Goal: Complete application form: Complete application form

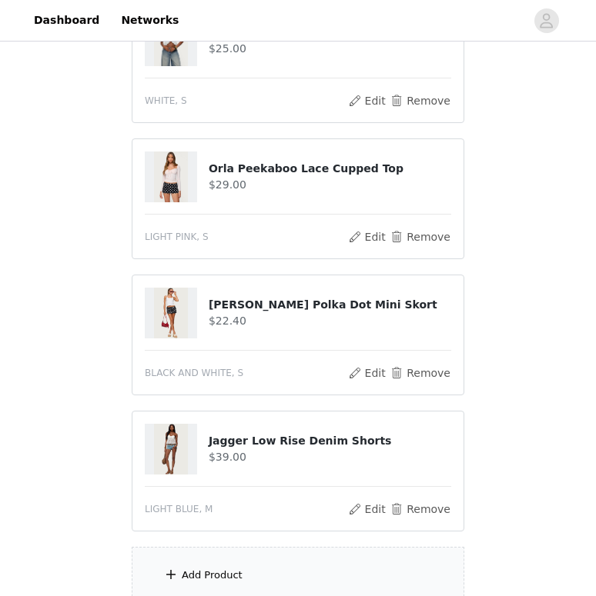
scroll to position [624, 0]
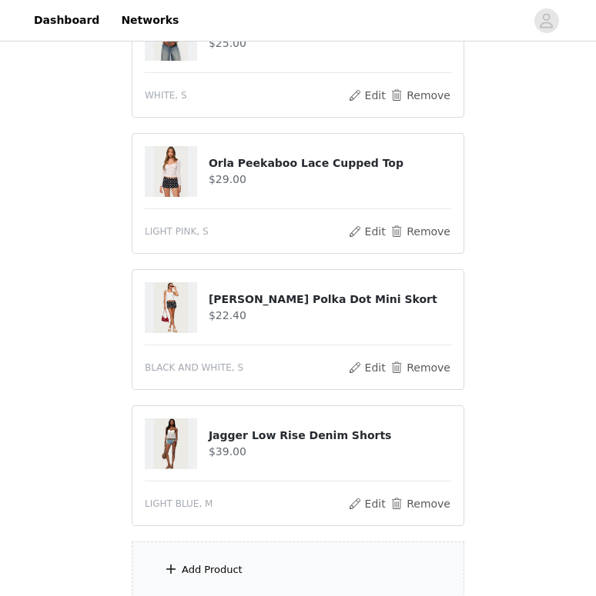
click at [176, 439] on img at bounding box center [171, 444] width 34 height 51
click at [227, 442] on h4 "Jagger Low Rise Denim Shorts" at bounding box center [330, 436] width 242 height 16
click at [269, 459] on h4 "$39.00" at bounding box center [330, 452] width 242 height 16
click at [363, 499] on button "Edit" at bounding box center [366, 504] width 39 height 18
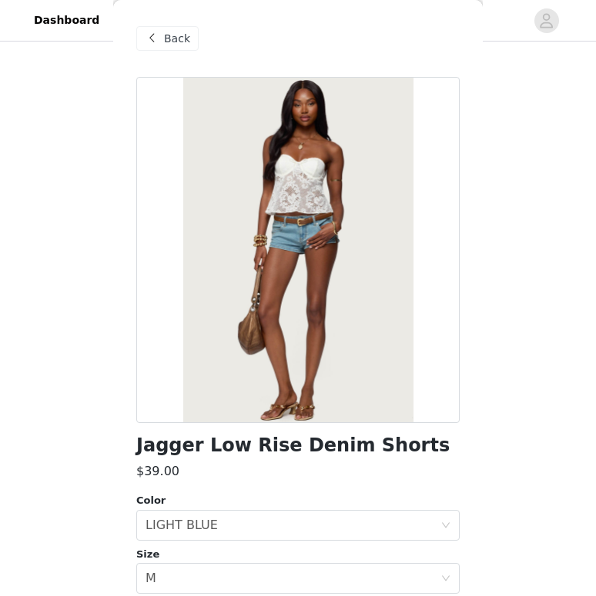
click at [168, 46] on div "Back" at bounding box center [167, 38] width 62 height 25
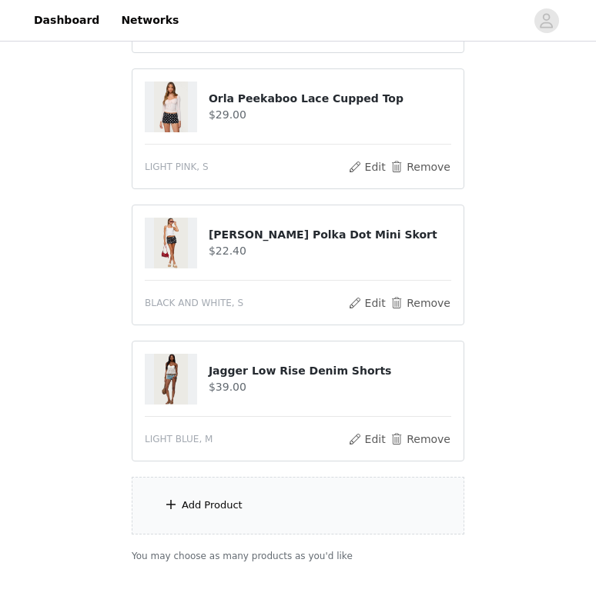
scroll to position [685, 0]
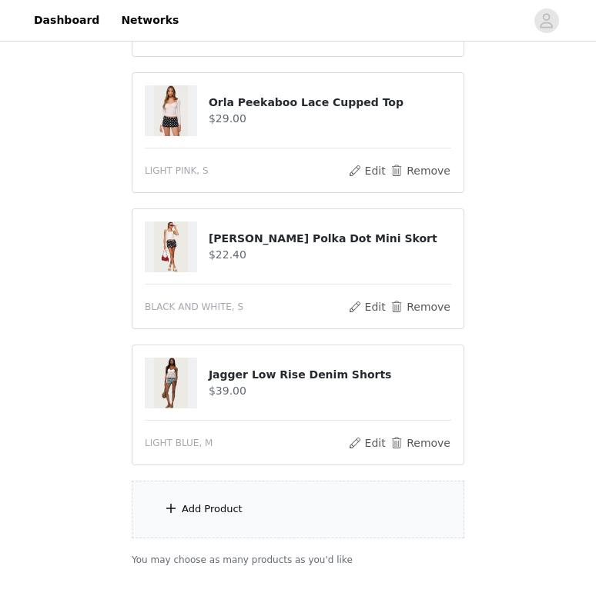
click at [168, 395] on img at bounding box center [171, 383] width 34 height 51
click at [224, 379] on h4 "Jagger Low Rise Denim Shorts" at bounding box center [330, 375] width 242 height 16
click at [382, 437] on button "Edit" at bounding box center [366, 443] width 39 height 18
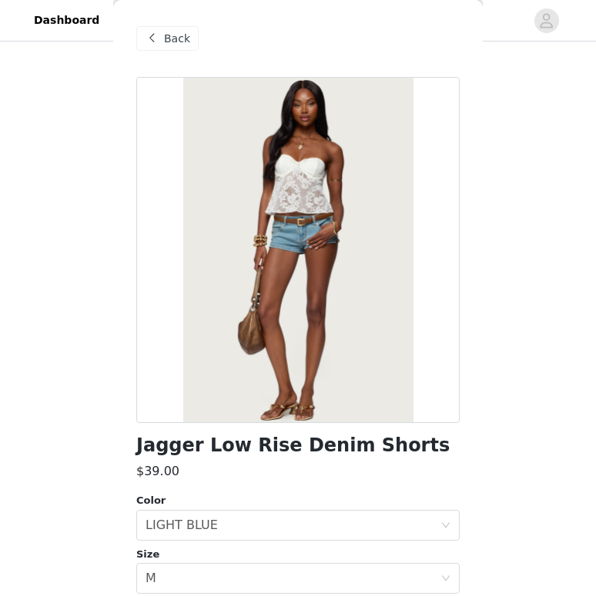
click at [169, 39] on span "Back" at bounding box center [177, 39] width 26 height 16
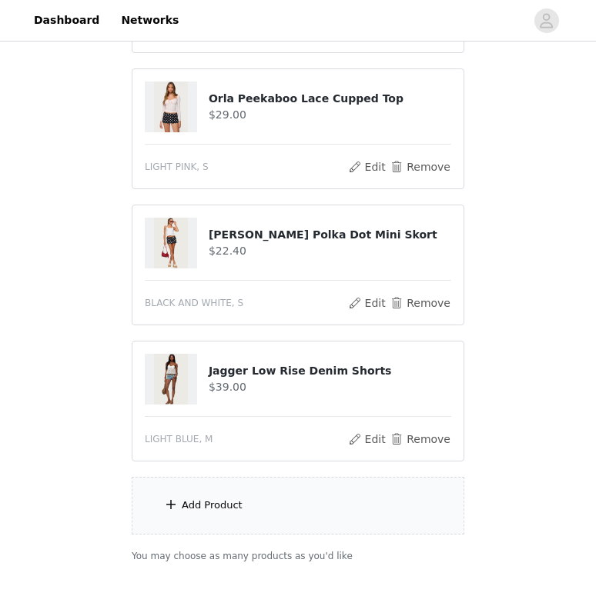
scroll to position [785, 0]
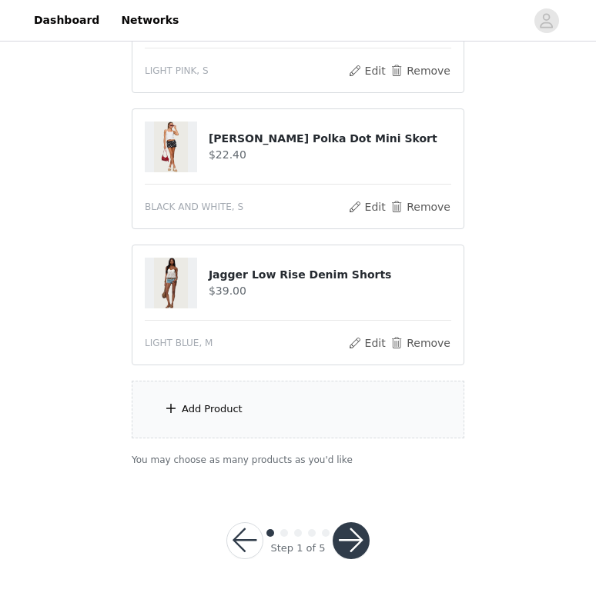
click at [278, 433] on div "Add Product" at bounding box center [298, 410] width 332 height 58
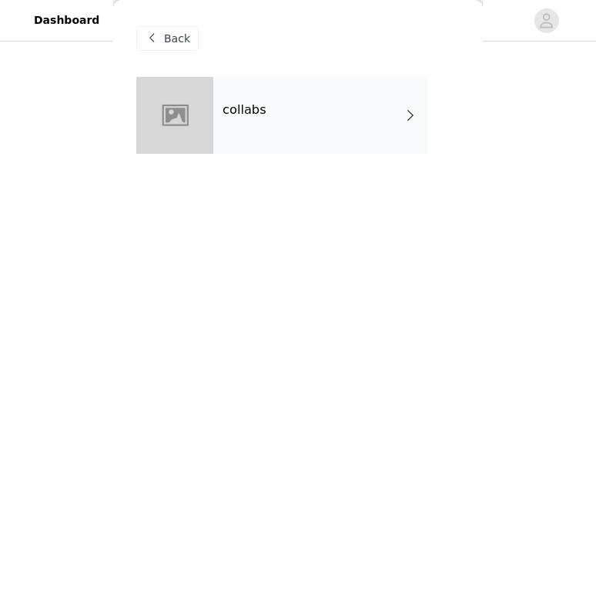
click at [283, 94] on div "collabs" at bounding box center [320, 115] width 214 height 77
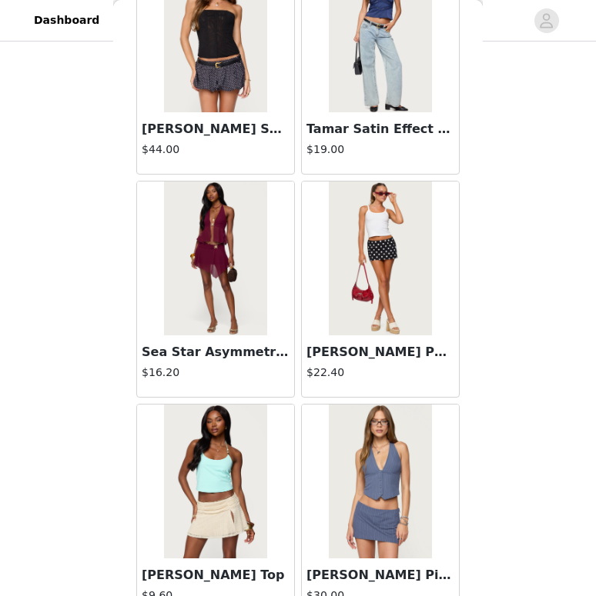
scroll to position [1758, 0]
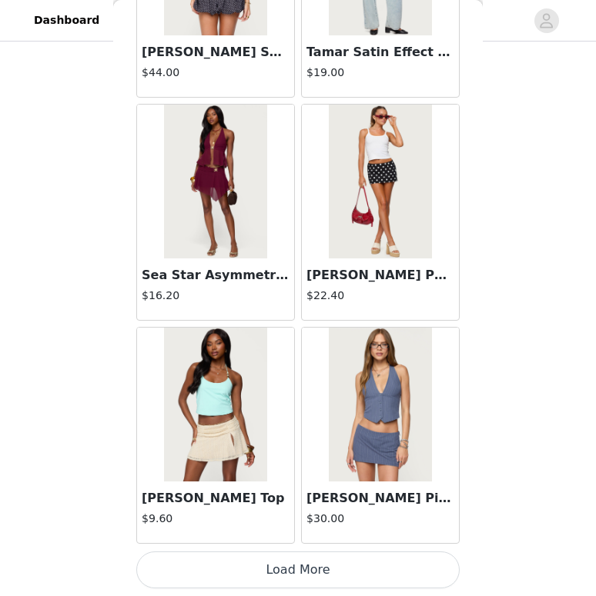
click at [282, 579] on button "Load More" at bounding box center [297, 570] width 323 height 37
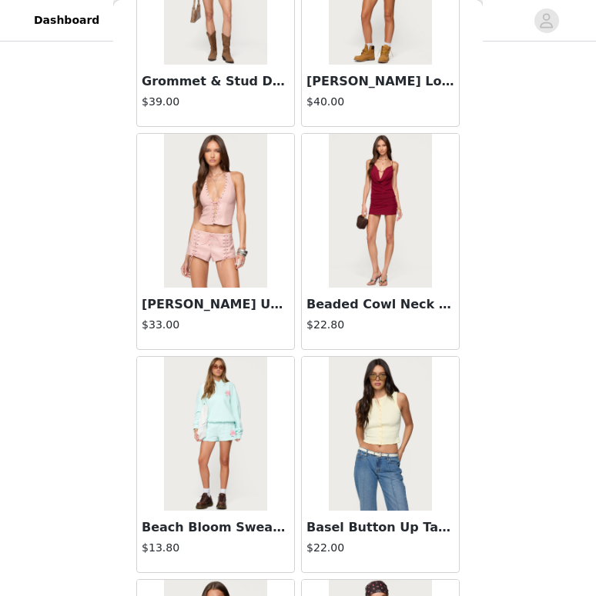
scroll to position [3989, 0]
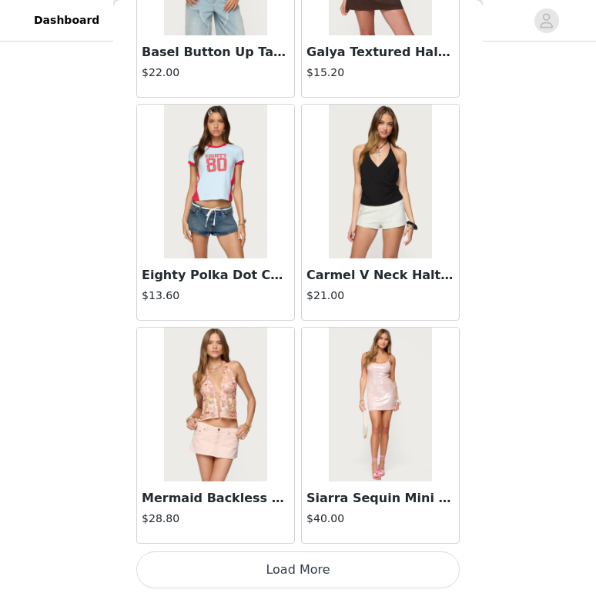
click at [318, 574] on button "Load More" at bounding box center [297, 570] width 323 height 37
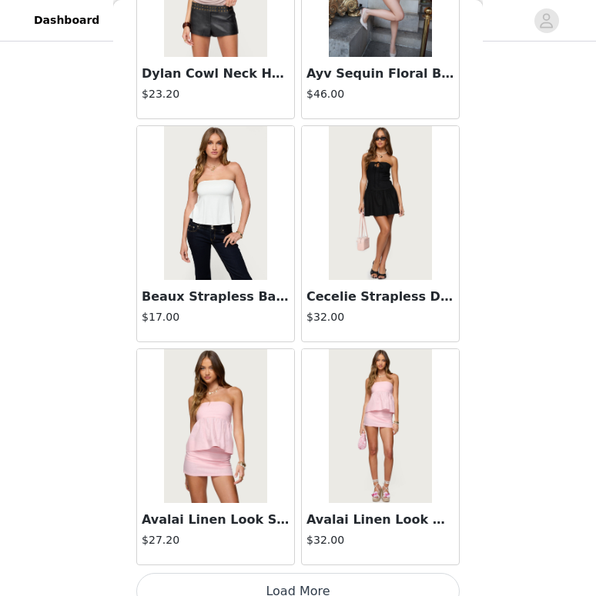
scroll to position [6220, 0]
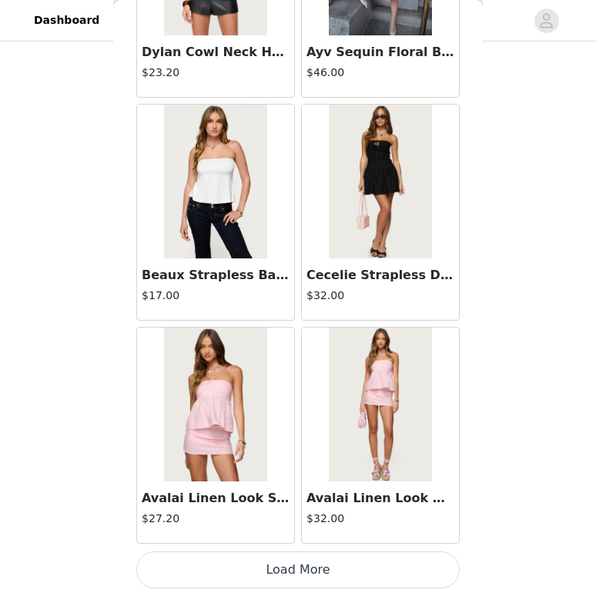
click at [317, 569] on button "Load More" at bounding box center [297, 570] width 323 height 37
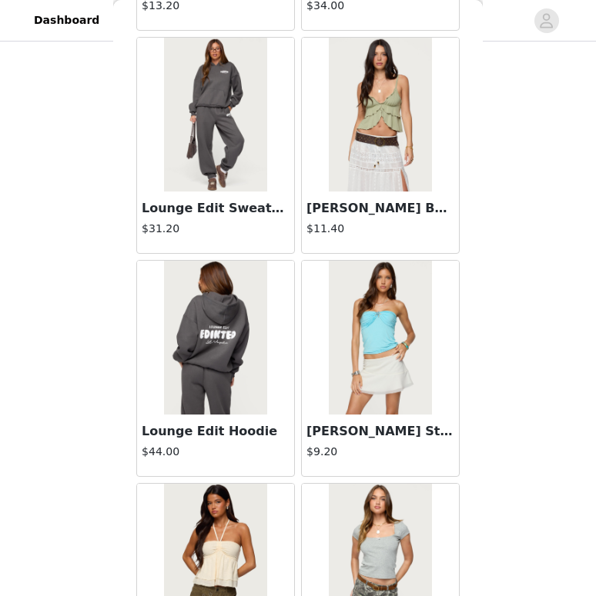
scroll to position [8452, 0]
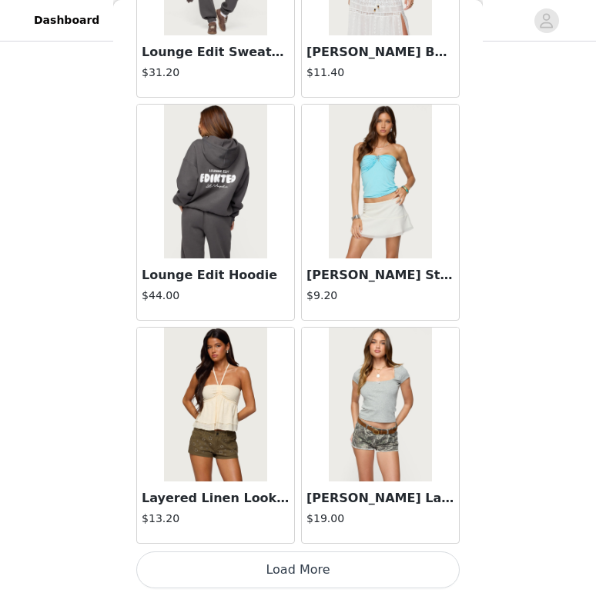
click at [307, 563] on button "Load More" at bounding box center [297, 570] width 323 height 37
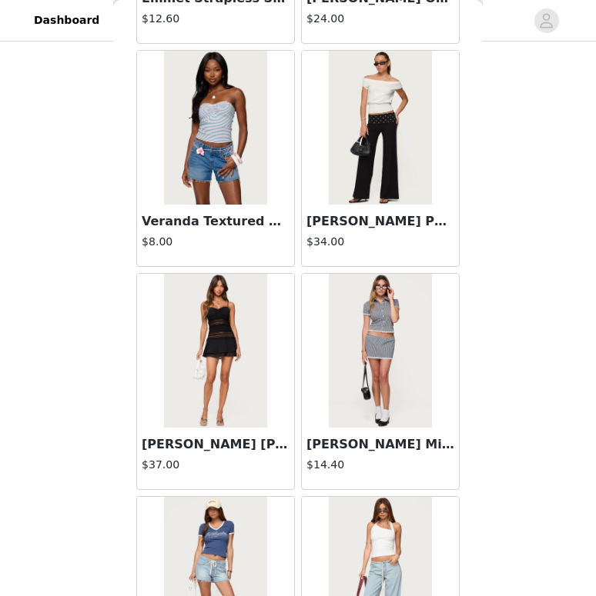
scroll to position [10683, 0]
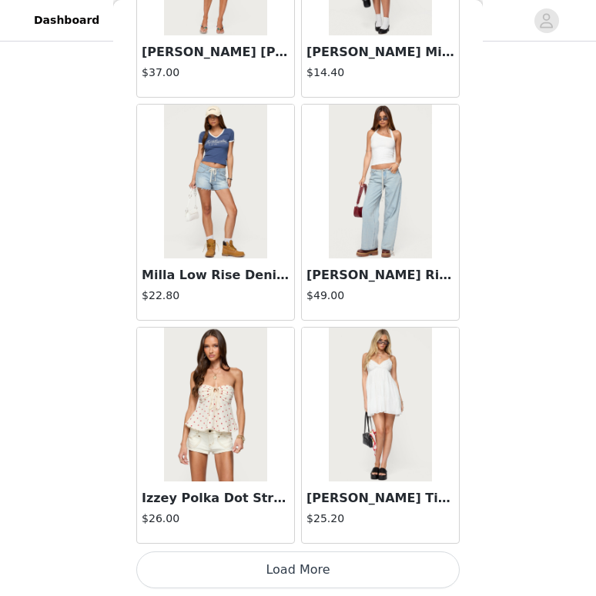
click at [302, 575] on button "Load More" at bounding box center [297, 570] width 323 height 37
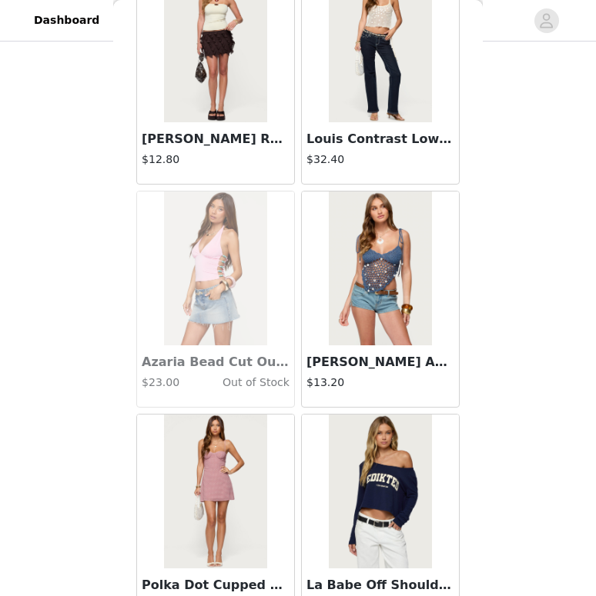
scroll to position [12914, 0]
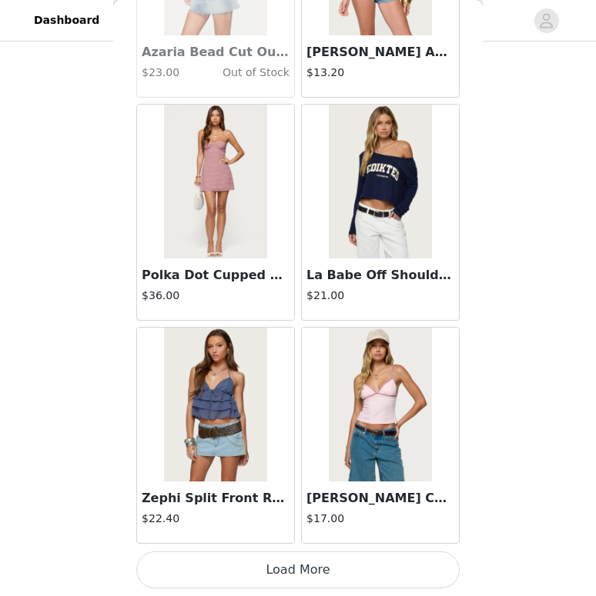
click at [353, 570] on button "Load More" at bounding box center [297, 570] width 323 height 37
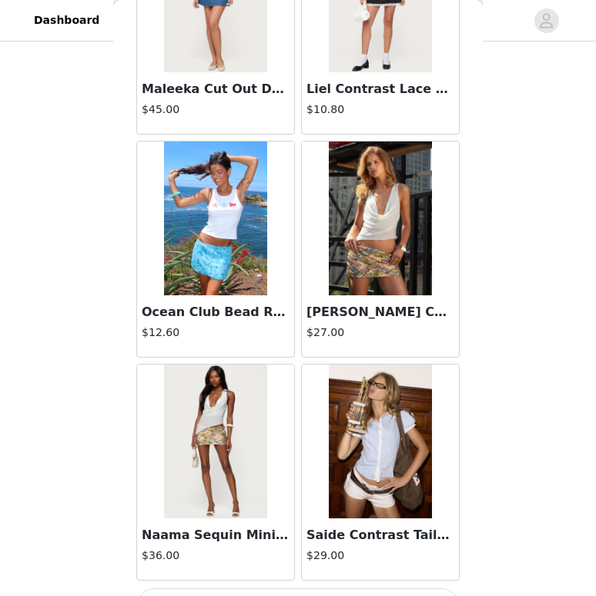
scroll to position [15145, 0]
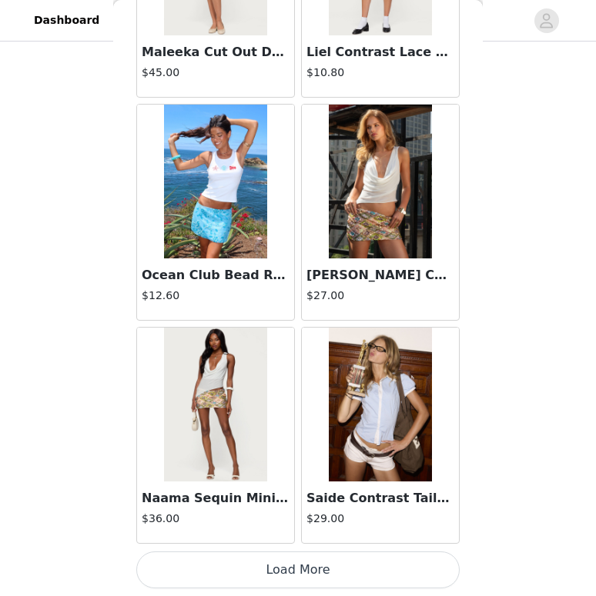
click at [299, 562] on button "Load More" at bounding box center [297, 570] width 323 height 37
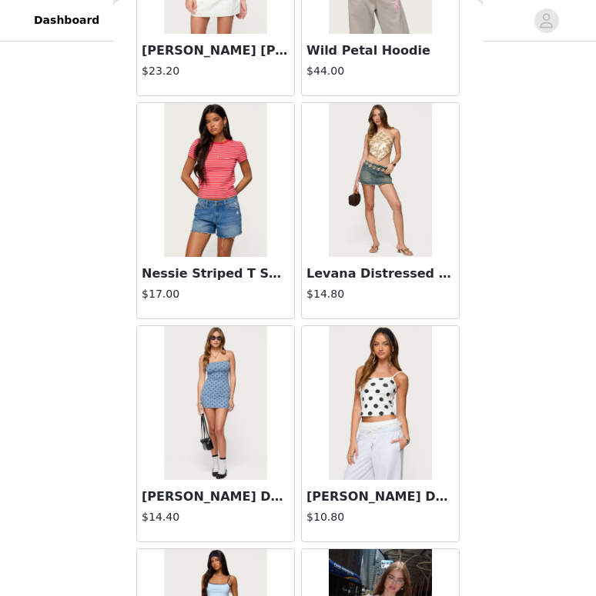
scroll to position [17377, 0]
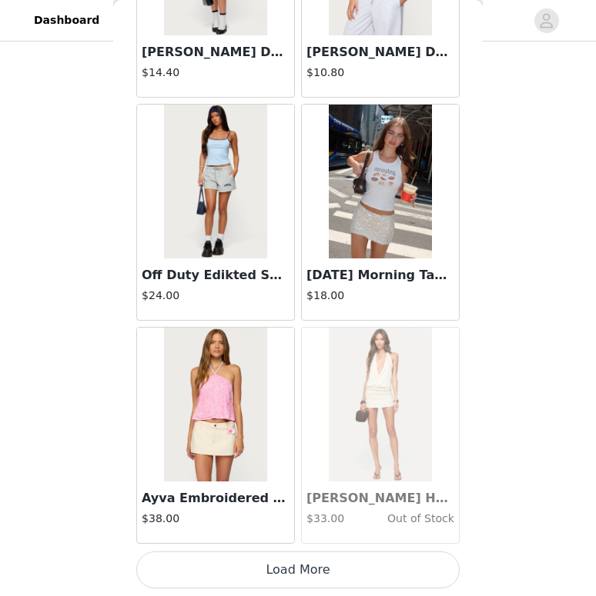
click at [294, 568] on button "Load More" at bounding box center [297, 570] width 323 height 37
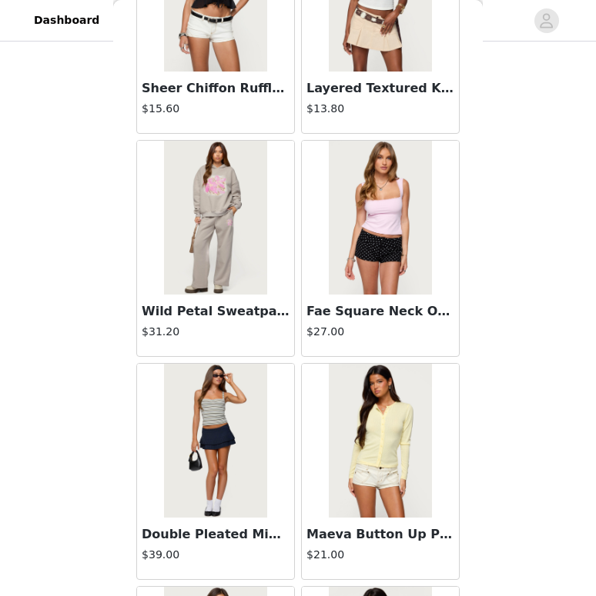
scroll to position [19608, 0]
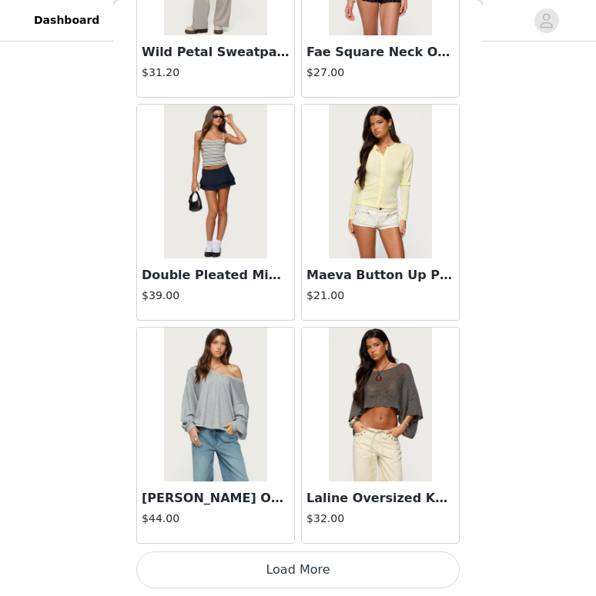
click at [299, 574] on button "Load More" at bounding box center [297, 570] width 323 height 37
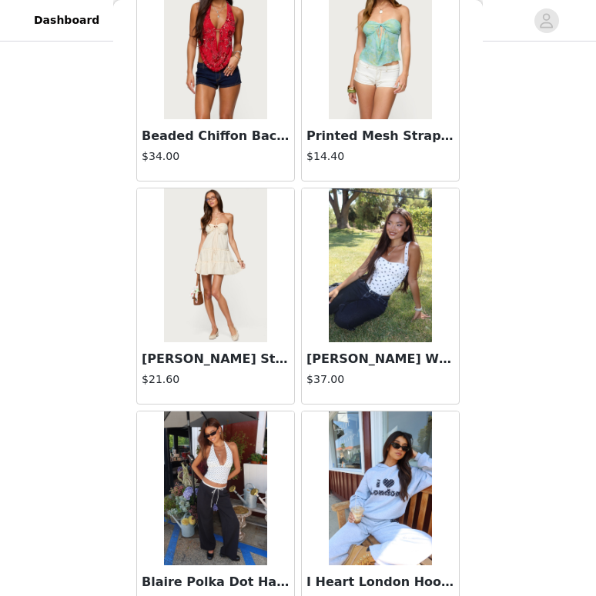
scroll to position [21839, 0]
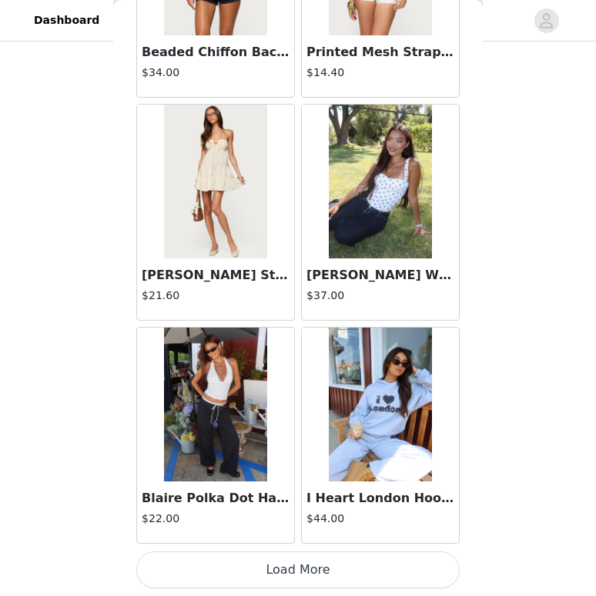
click at [301, 557] on button "Load More" at bounding box center [297, 570] width 323 height 37
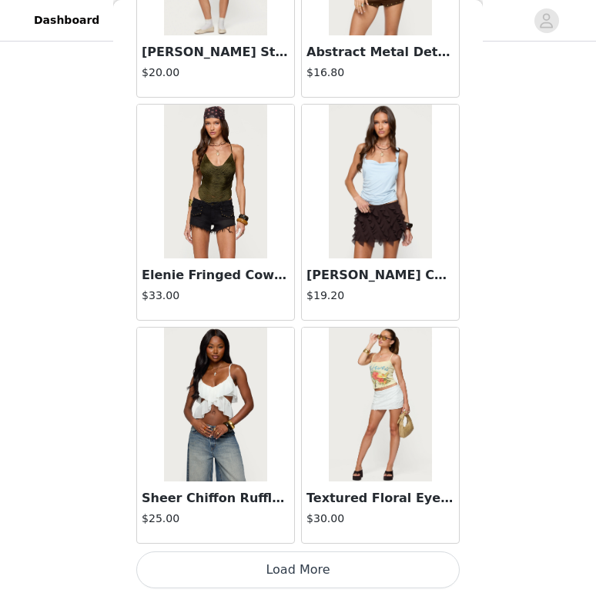
scroll to position [24070, 0]
click at [312, 564] on button "Load More" at bounding box center [297, 570] width 323 height 37
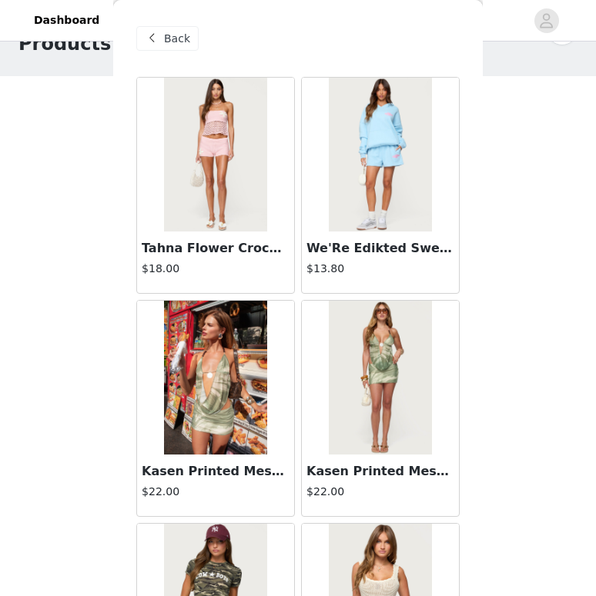
scroll to position [0, 0]
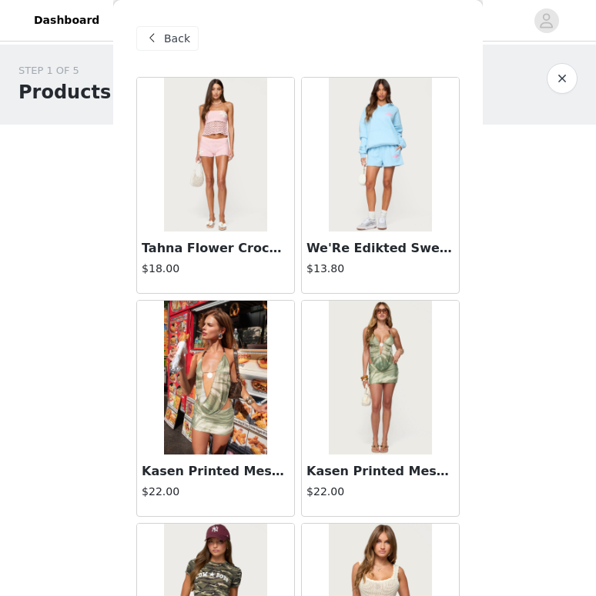
click at [174, 44] on span "Back" at bounding box center [177, 39] width 26 height 16
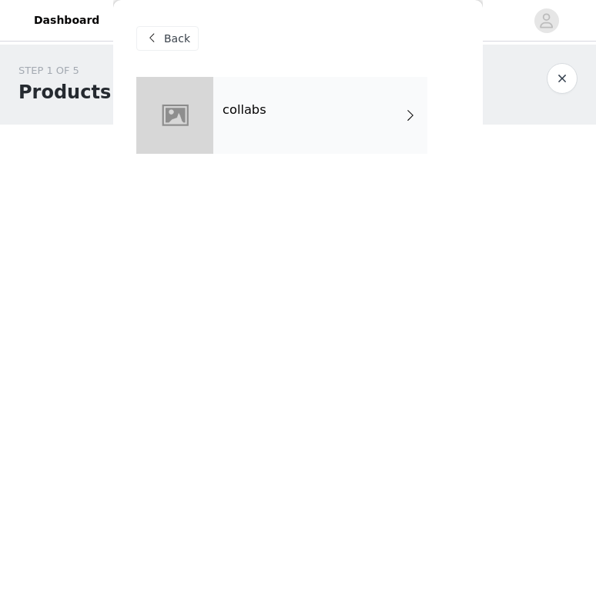
click at [209, 89] on div at bounding box center [174, 115] width 77 height 77
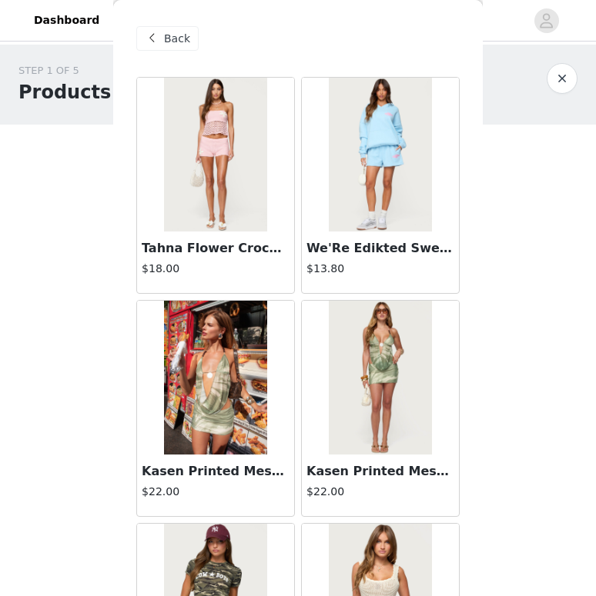
click at [170, 45] on span "Back" at bounding box center [177, 39] width 26 height 16
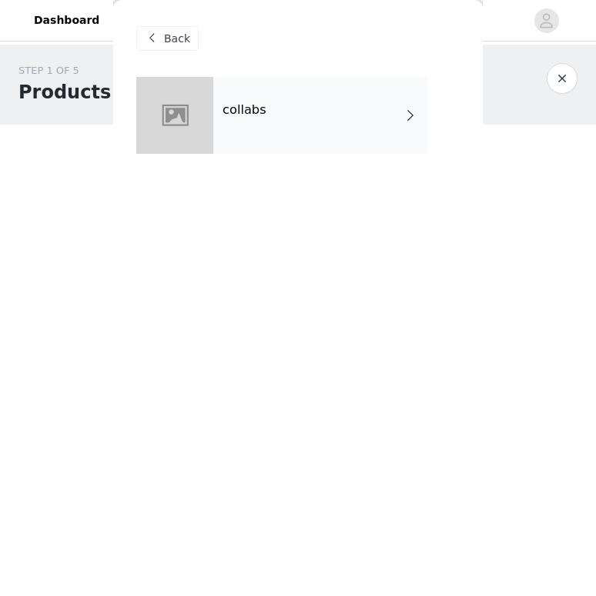
click at [170, 45] on span "Back" at bounding box center [177, 39] width 26 height 16
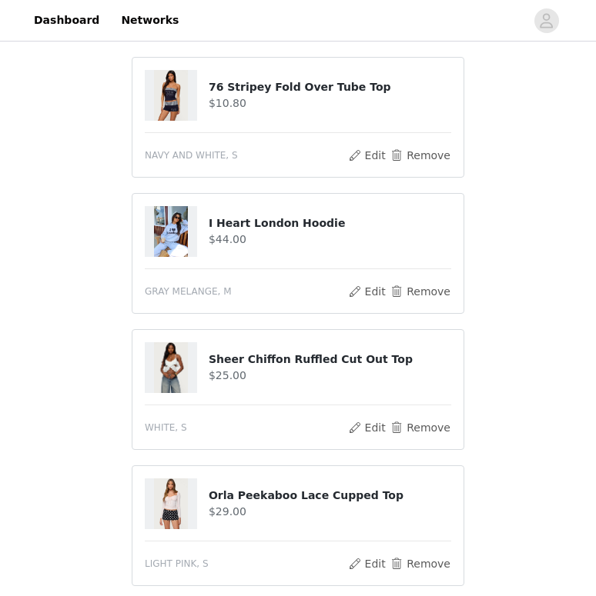
scroll to position [785, 0]
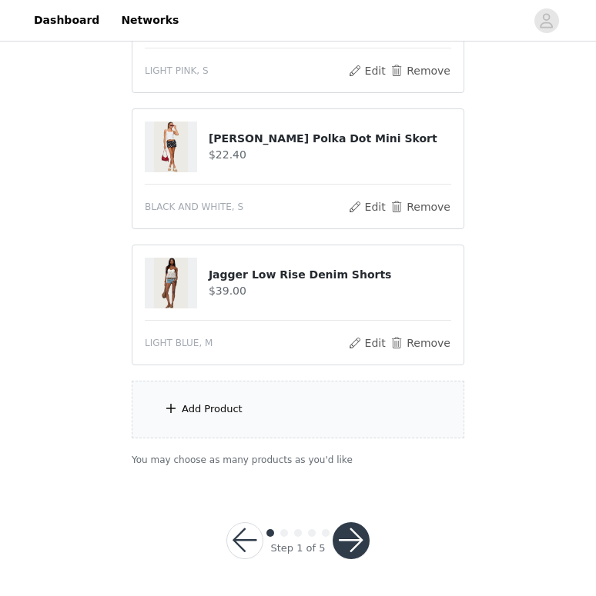
click at [346, 545] on button "button" at bounding box center [350, 540] width 37 height 37
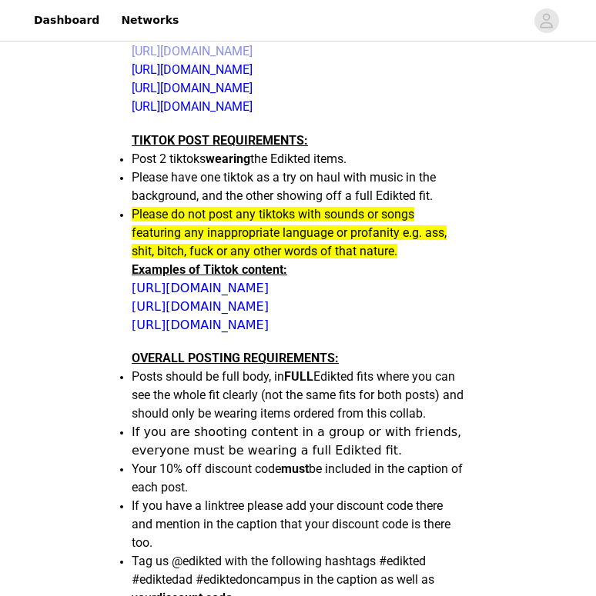
scroll to position [713, 0]
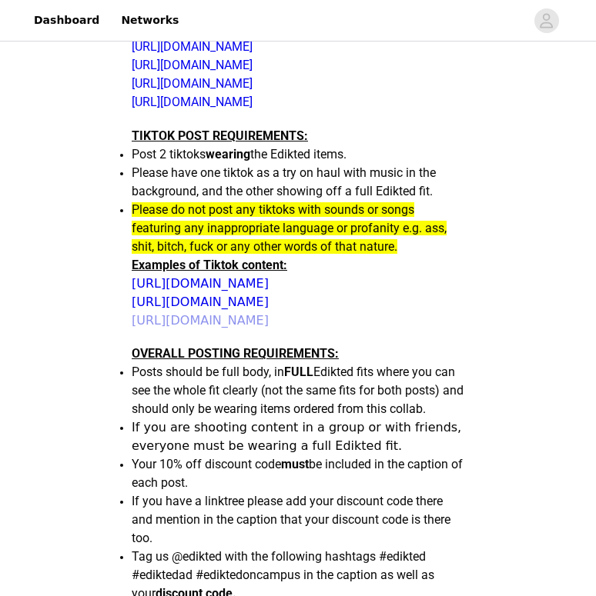
click at [269, 328] on link "[URL][DOMAIN_NAME]" at bounding box center [200, 320] width 137 height 15
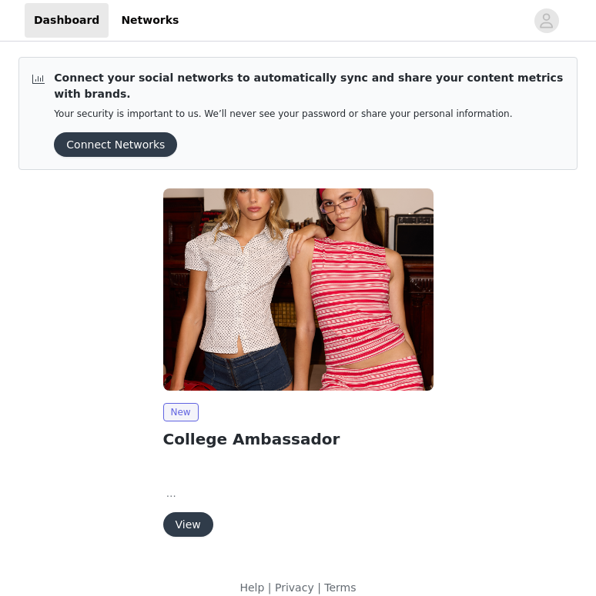
click at [197, 512] on button "View" at bounding box center [188, 524] width 50 height 25
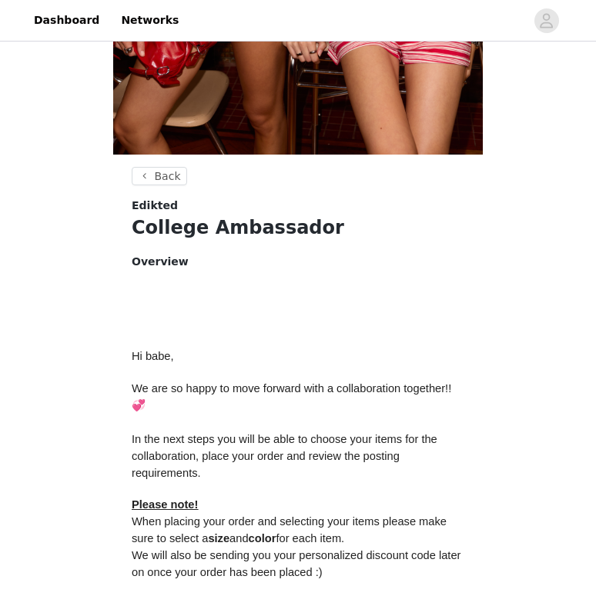
scroll to position [665, 0]
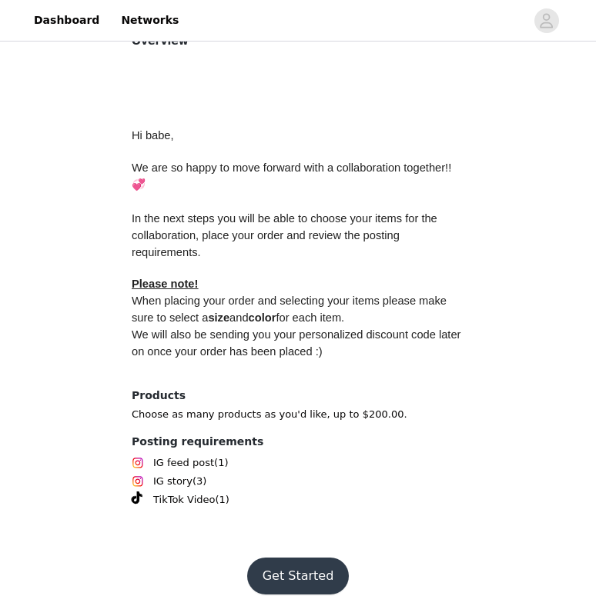
click at [278, 558] on button "Get Started" at bounding box center [298, 576] width 102 height 37
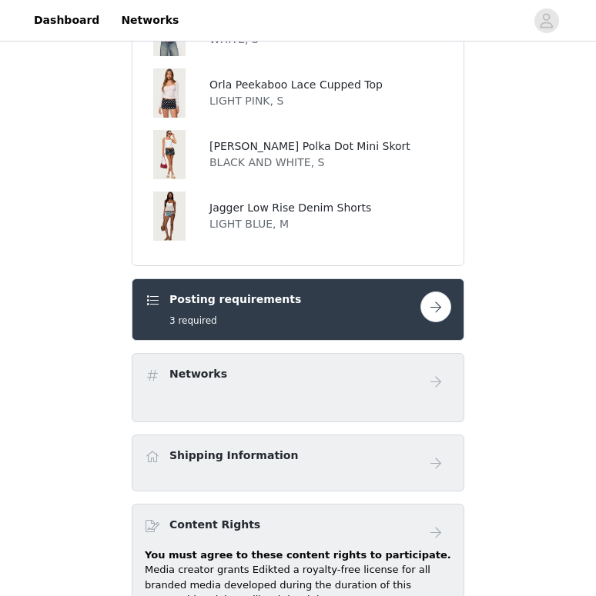
scroll to position [939, 0]
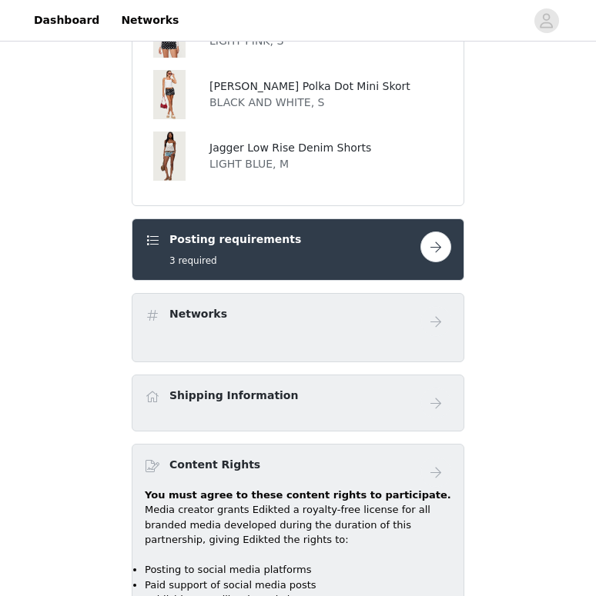
click at [435, 252] on button "button" at bounding box center [435, 247] width 31 height 31
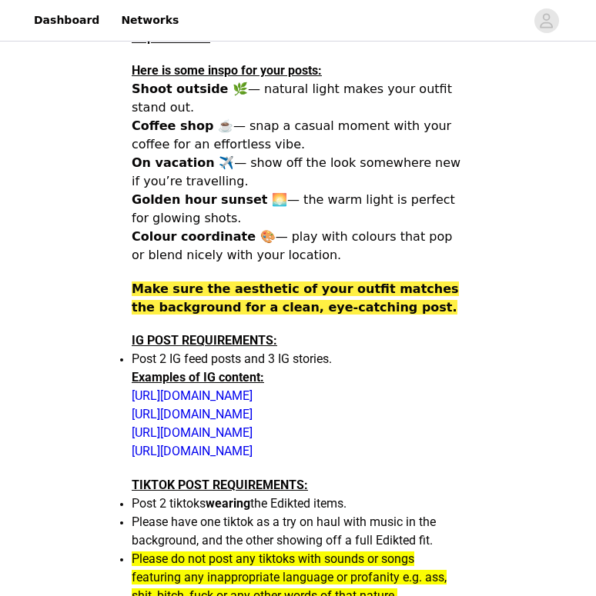
scroll to position [1541, 0]
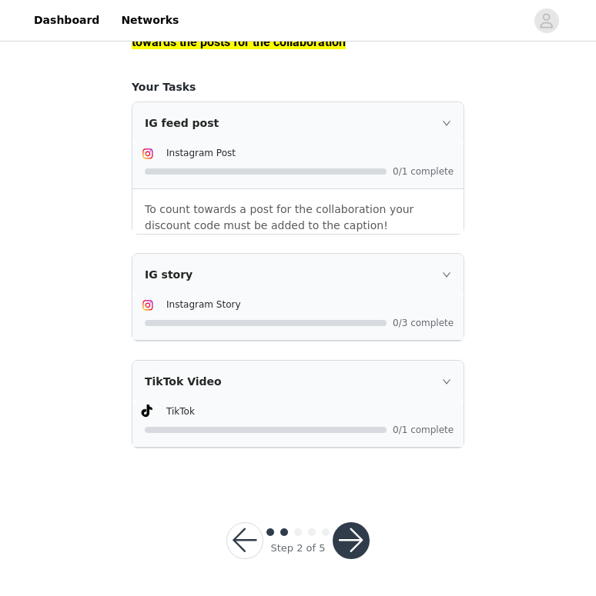
click at [346, 545] on button "button" at bounding box center [350, 540] width 37 height 37
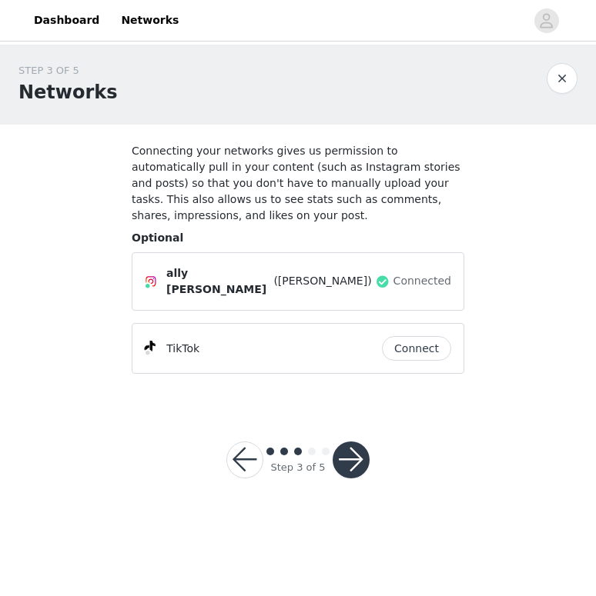
click at [399, 343] on button "Connect" at bounding box center [416, 348] width 69 height 25
click at [408, 337] on button "Connect" at bounding box center [416, 348] width 69 height 25
click at [359, 460] on button "button" at bounding box center [350, 460] width 37 height 37
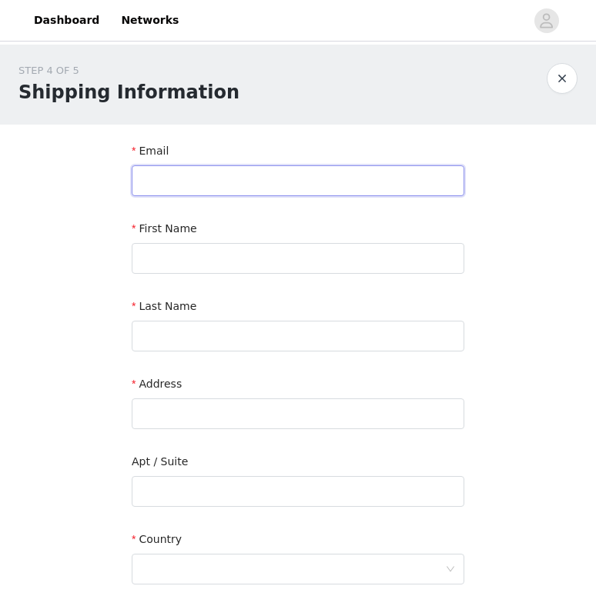
click at [345, 188] on input "text" at bounding box center [298, 180] width 332 height 31
type input "a"
type input "[EMAIL_ADDRESS][DOMAIN_NAME]"
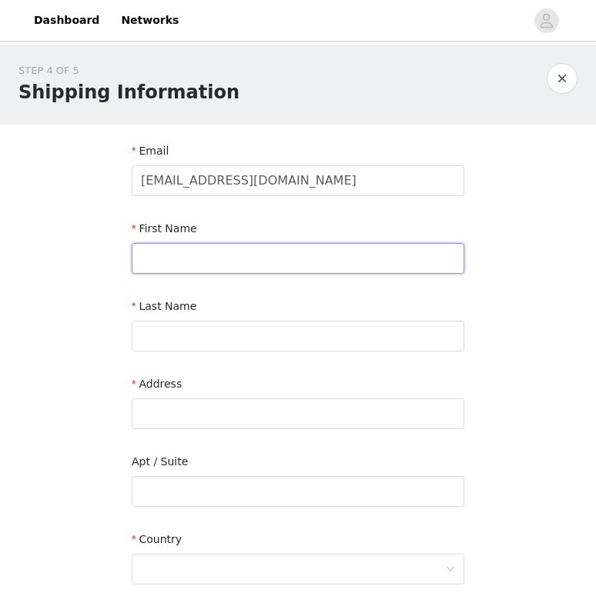
type input "Ally"
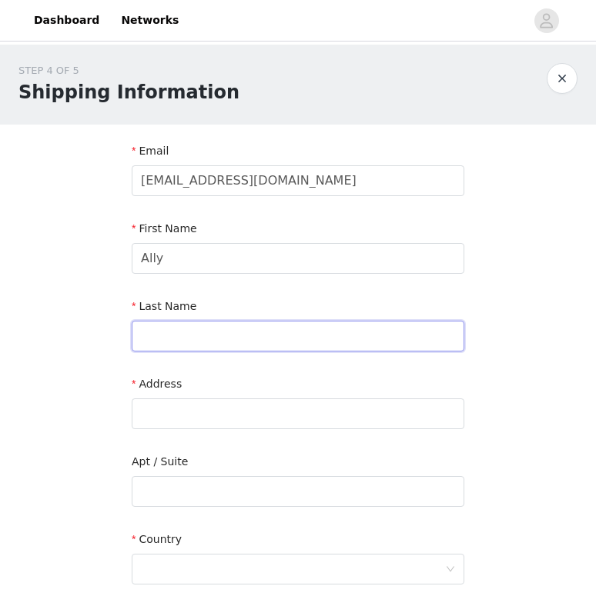
type input "[PERSON_NAME]"
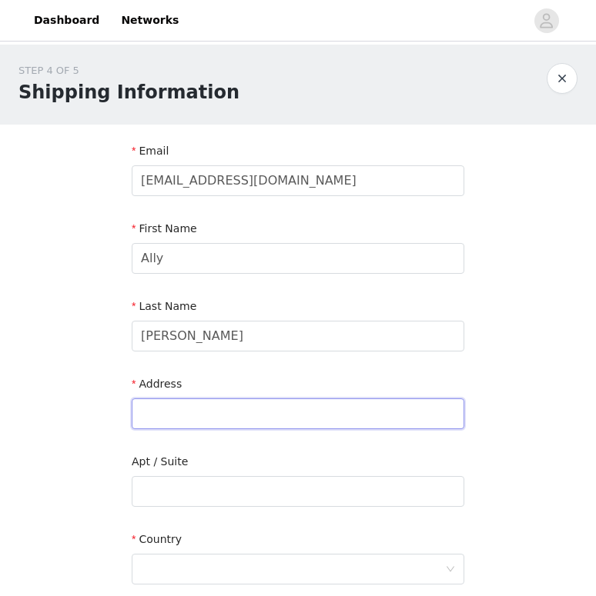
type input "739 old barn Rd."
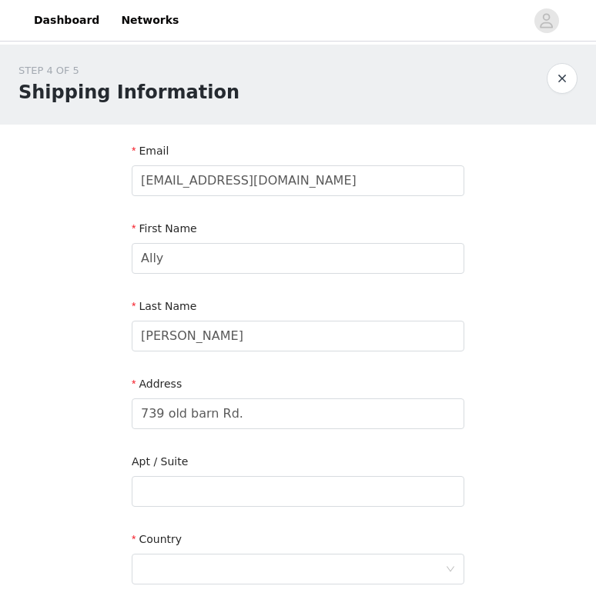
type input "[GEOGRAPHIC_DATA]"
type input "60010"
type input "2247134577"
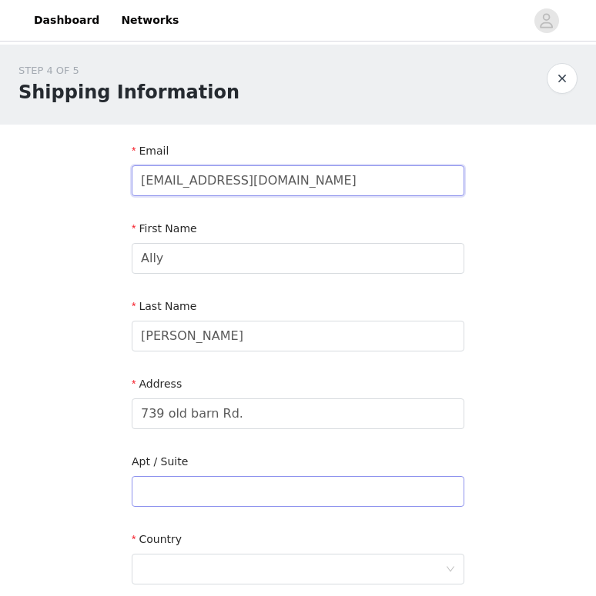
scroll to position [13, 0]
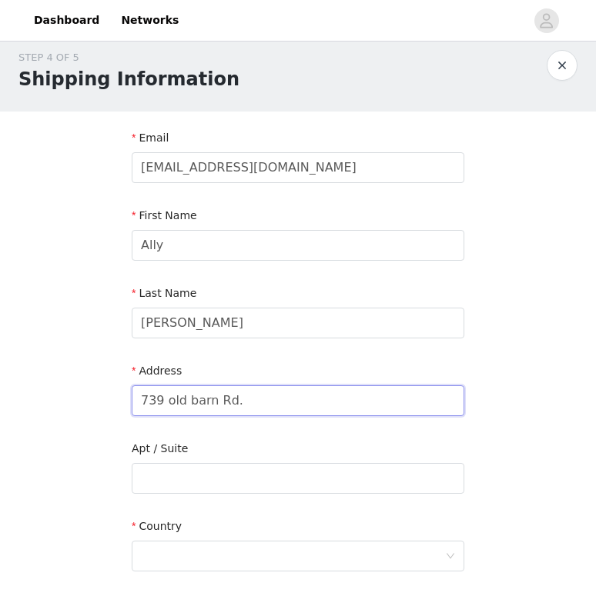
drag, startPoint x: 242, startPoint y: 396, endPoint x: 62, endPoint y: 399, distance: 180.1
click at [62, 399] on div "STEP 4 OF 5 Shipping Information Email [EMAIL_ADDRESS][DOMAIN_NAME] First Name …" at bounding box center [298, 440] width 596 height 816
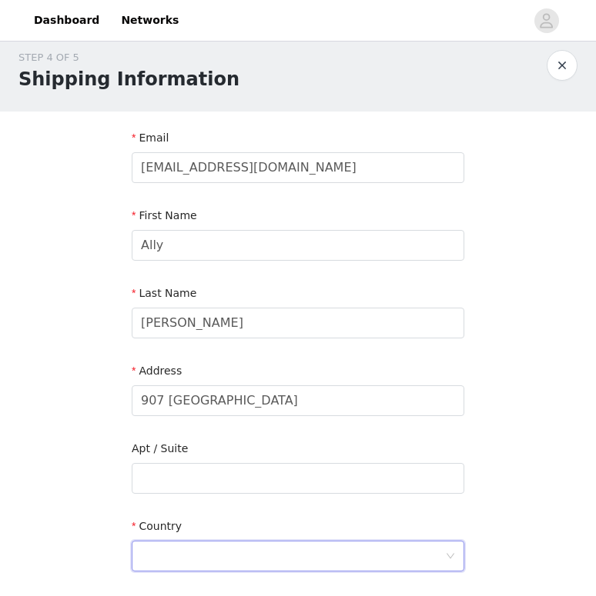
click at [185, 547] on div at bounding box center [293, 556] width 304 height 29
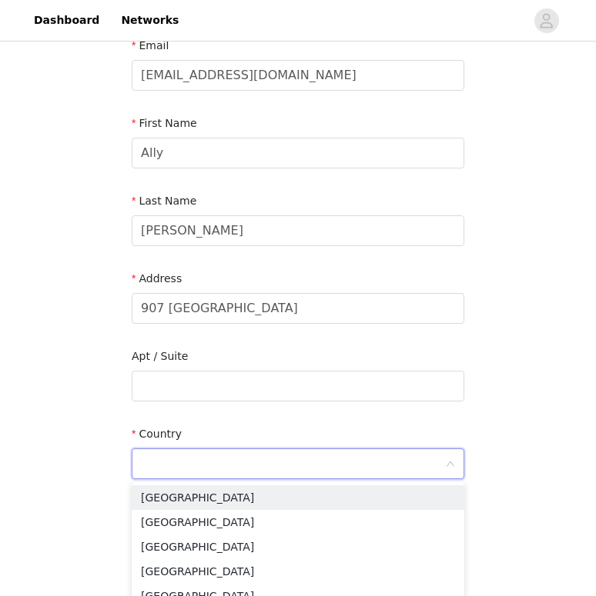
scroll to position [105, 0]
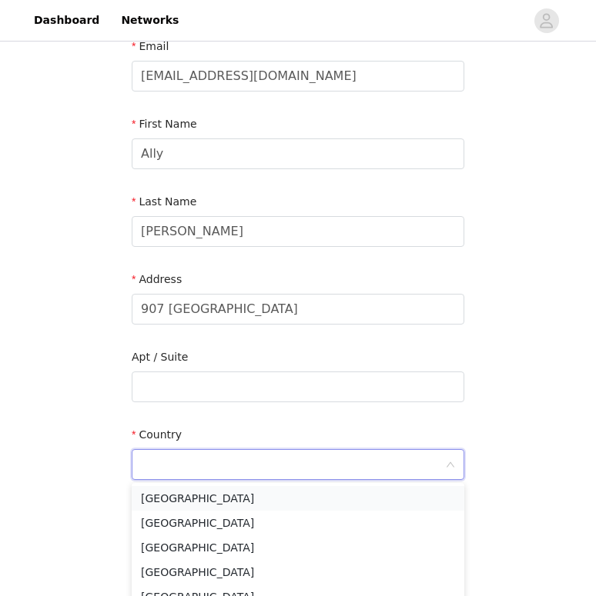
click at [202, 497] on li "[GEOGRAPHIC_DATA]" at bounding box center [298, 498] width 332 height 25
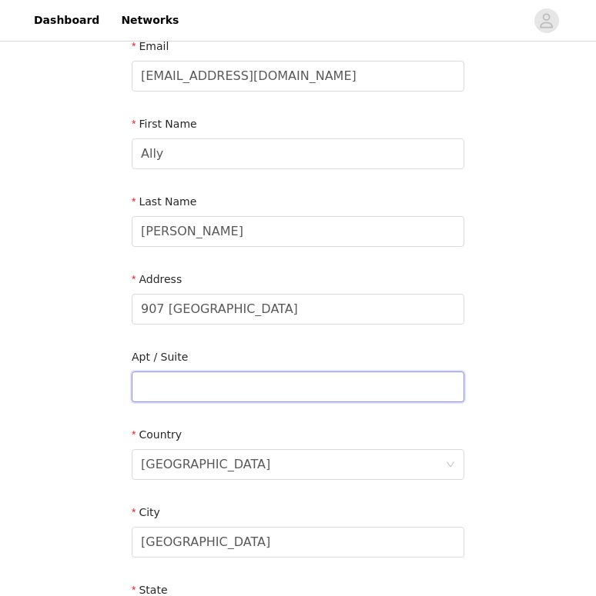
click at [224, 395] on input "text" at bounding box center [298, 387] width 332 height 31
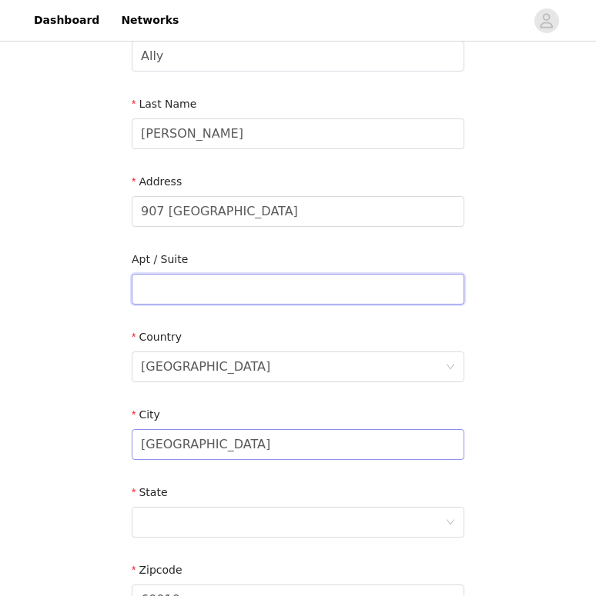
scroll to position [225, 0]
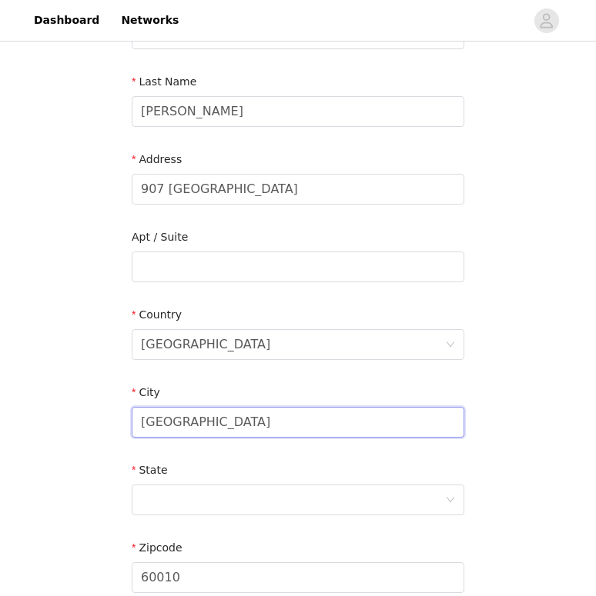
click at [234, 426] on input "[GEOGRAPHIC_DATA]" at bounding box center [298, 422] width 332 height 31
drag, startPoint x: 234, startPoint y: 428, endPoint x: 108, endPoint y: 422, distance: 125.5
click at [108, 422] on div "STEP 4 OF 5 Shipping Information Email [EMAIL_ADDRESS][DOMAIN_NAME] First Name …" at bounding box center [298, 267] width 596 height 894
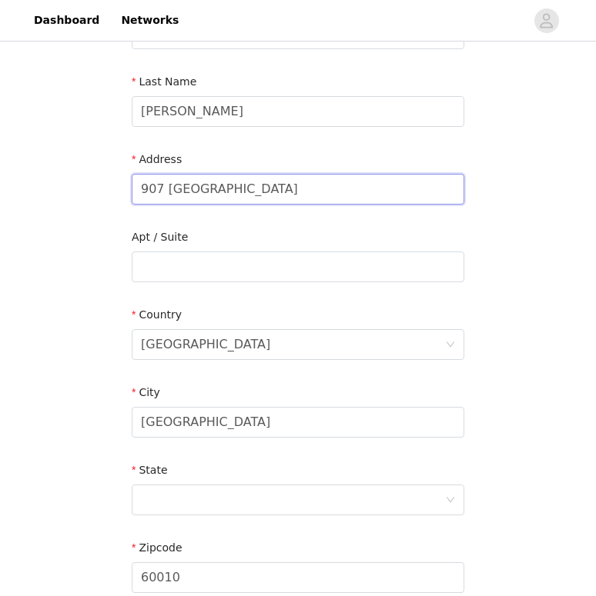
click at [207, 192] on input "907 [GEOGRAPHIC_DATA]" at bounding box center [298, 189] width 332 height 31
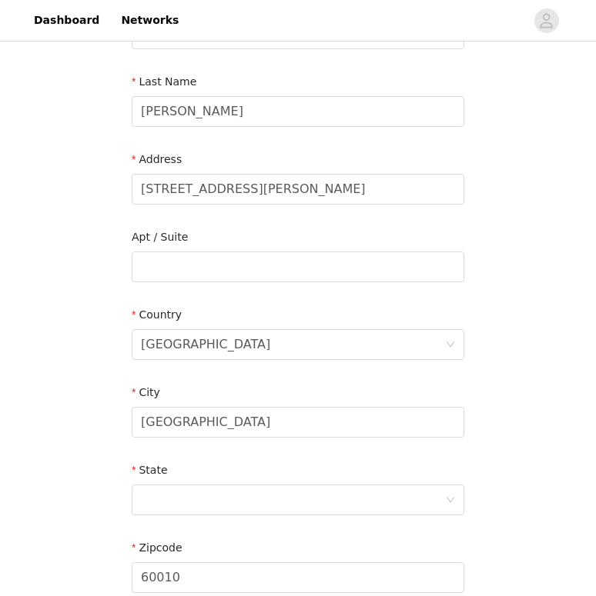
click at [235, 442] on div "City [GEOGRAPHIC_DATA]" at bounding box center [298, 414] width 332 height 59
click at [235, 425] on input "[GEOGRAPHIC_DATA]" at bounding box center [298, 422] width 332 height 31
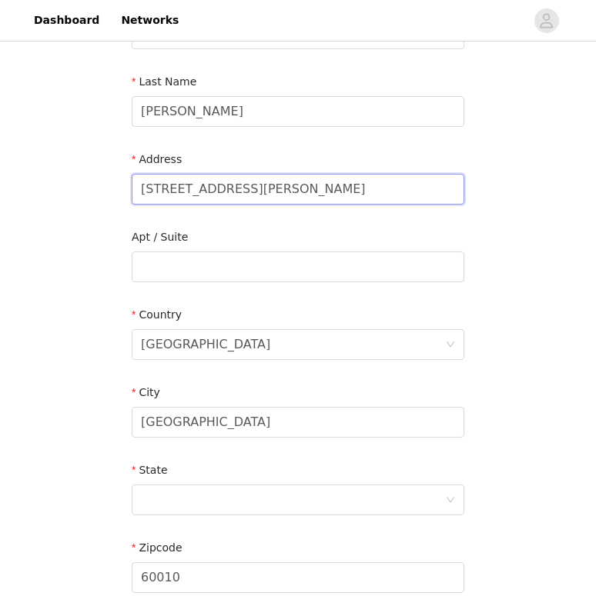
click at [248, 186] on input "[STREET_ADDRESS][PERSON_NAME]" at bounding box center [298, 189] width 332 height 31
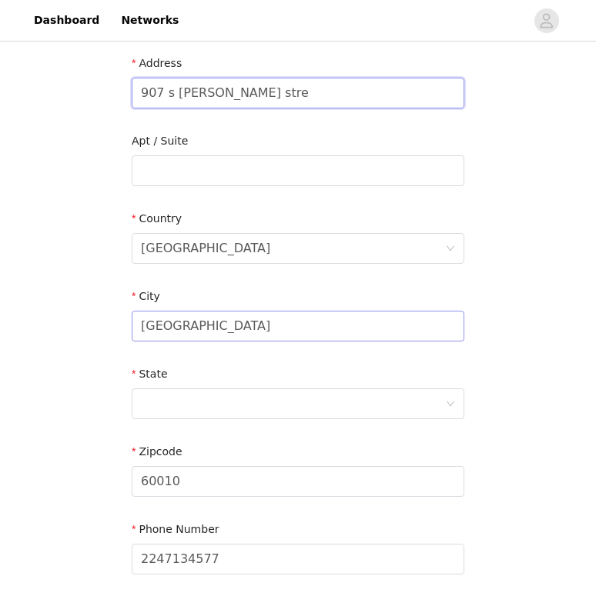
scroll to position [278, 0]
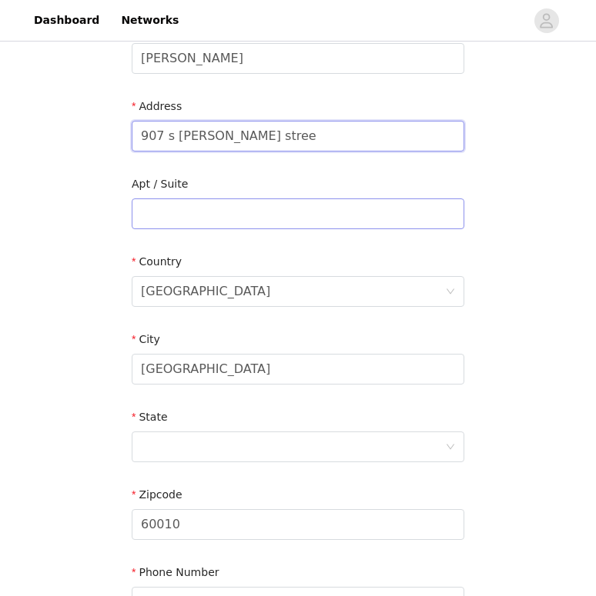
type input "[STREET_ADDRESS][PERSON_NAME]"
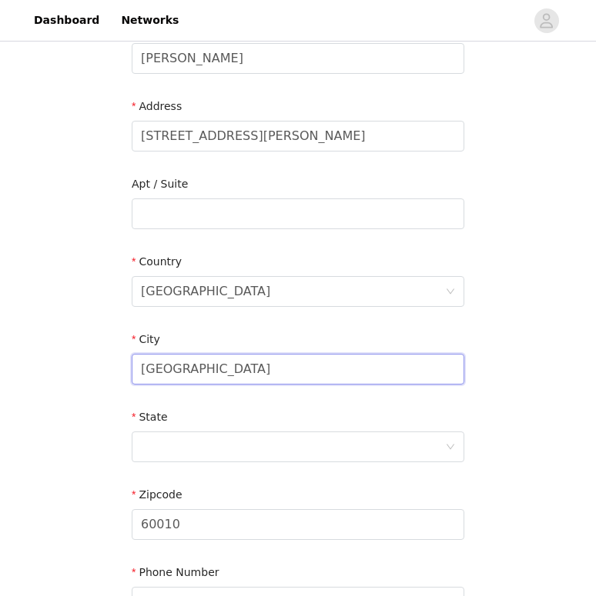
click at [245, 359] on input "[GEOGRAPHIC_DATA]" at bounding box center [298, 369] width 332 height 31
type input "sz"
type input "c"
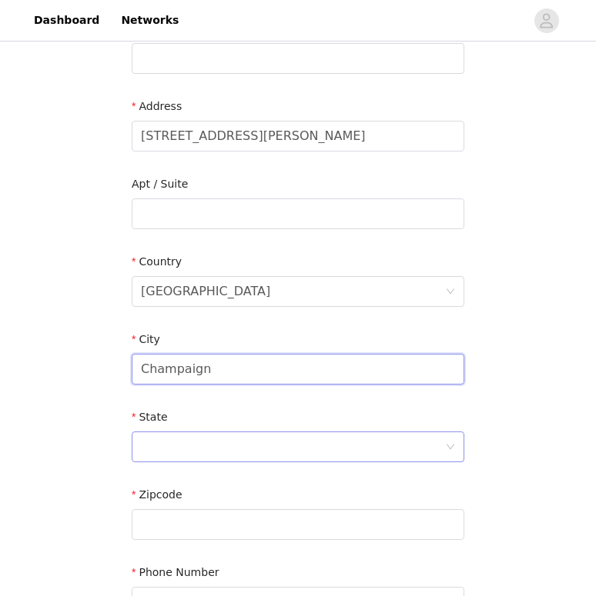
type input "Champaign"
click at [253, 433] on div at bounding box center [293, 446] width 304 height 29
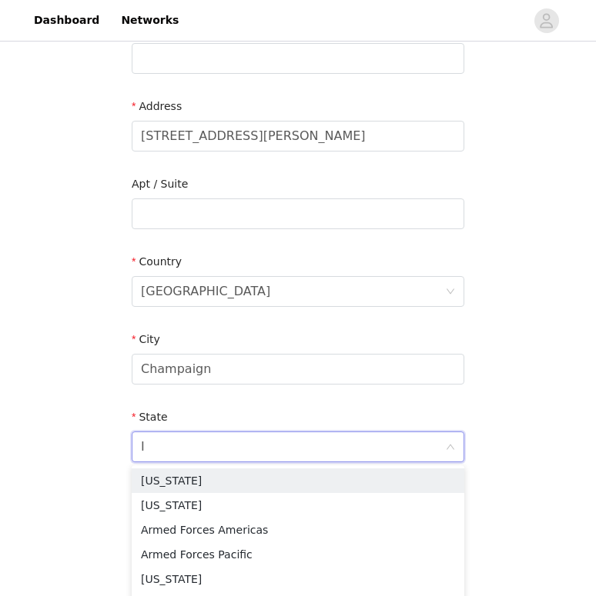
type input "IL"
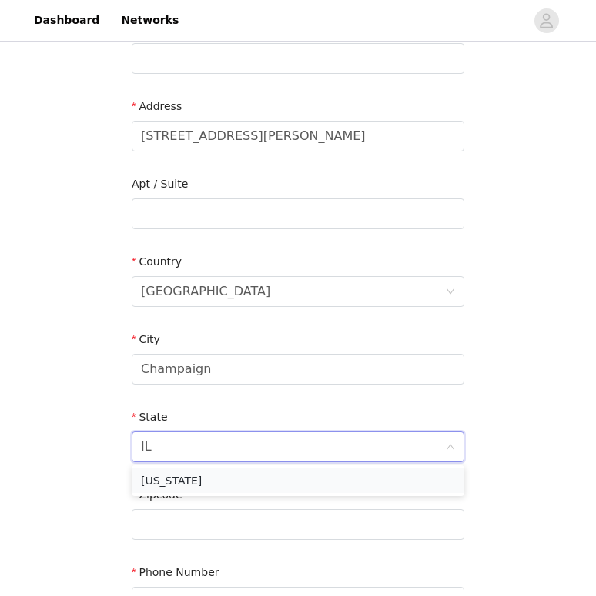
click at [191, 478] on li "[US_STATE]" at bounding box center [298, 481] width 332 height 25
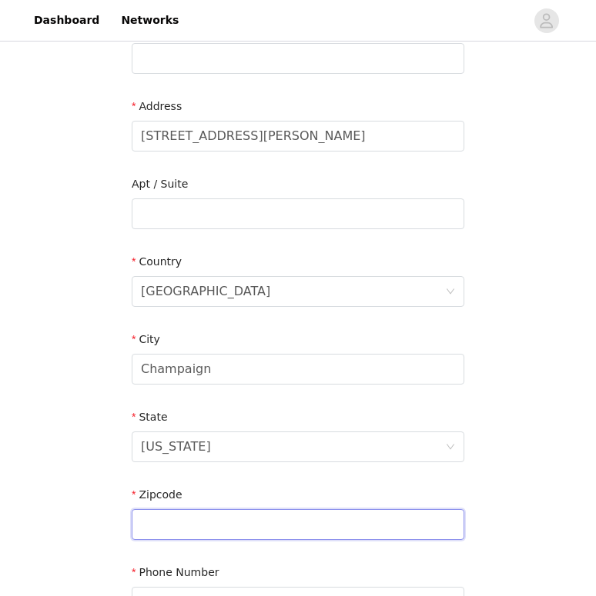
click at [189, 531] on input "text" at bounding box center [298, 524] width 332 height 31
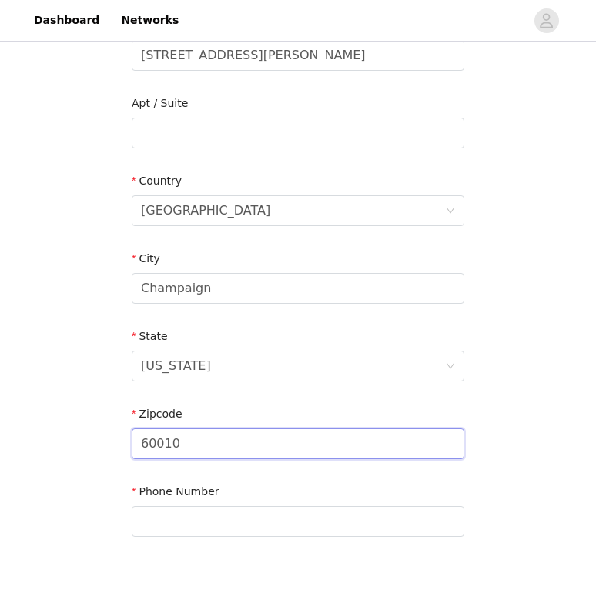
scroll to position [361, 0]
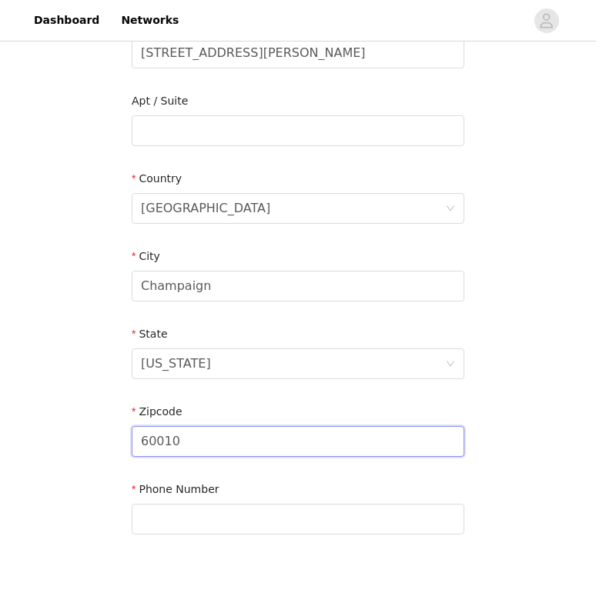
type input "60010"
click at [161, 499] on div "Phone Number" at bounding box center [298, 493] width 332 height 22
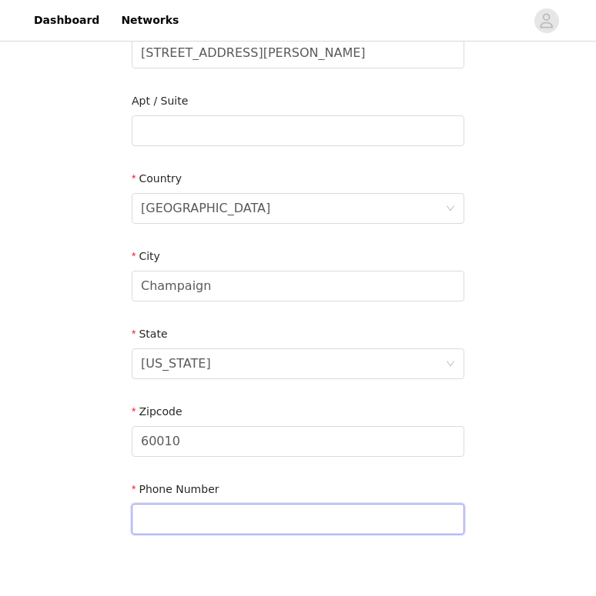
click at [161, 520] on input "text" at bounding box center [298, 519] width 332 height 31
type input "2247134577"
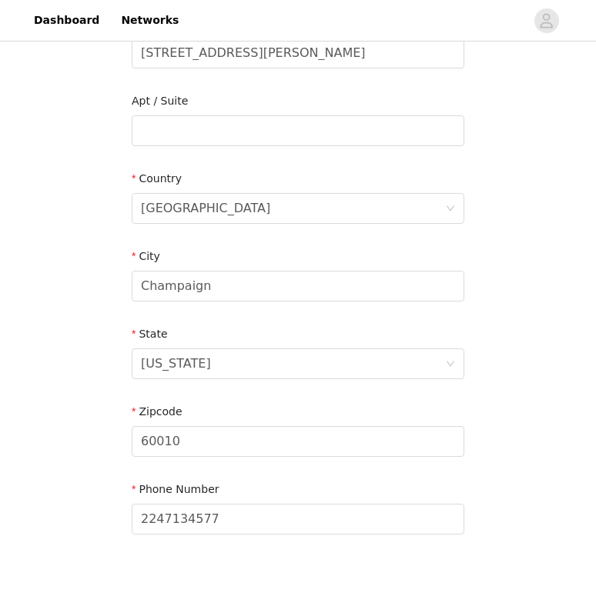
type input "Ally"
type input "[PERSON_NAME]"
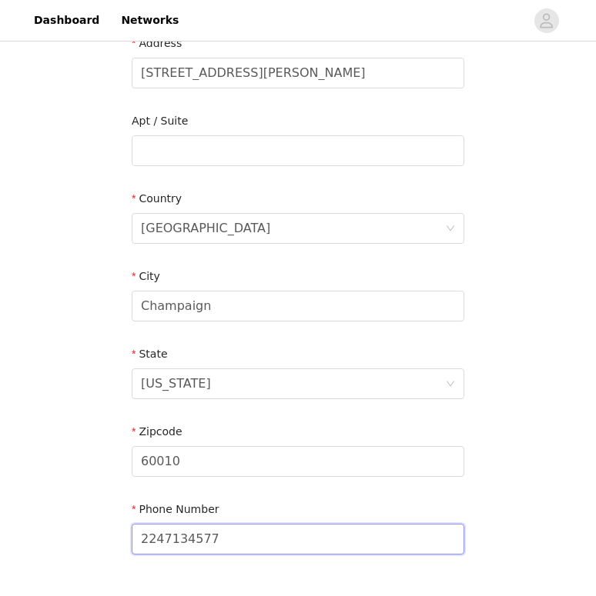
scroll to position [343, 0]
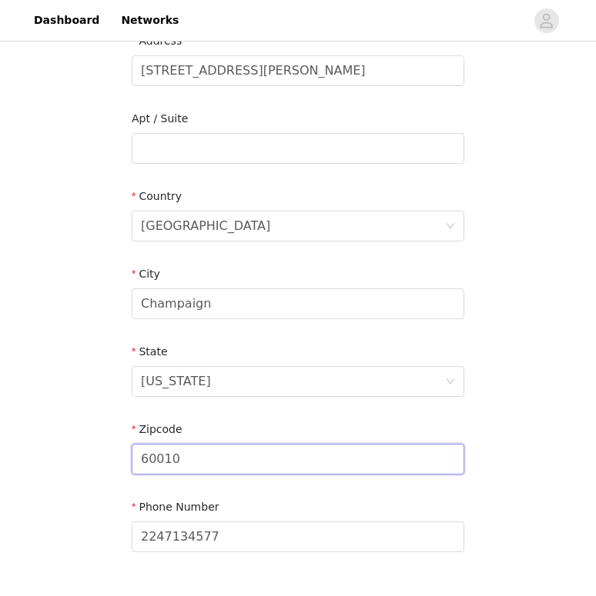
click at [190, 455] on input "60010" at bounding box center [298, 459] width 332 height 31
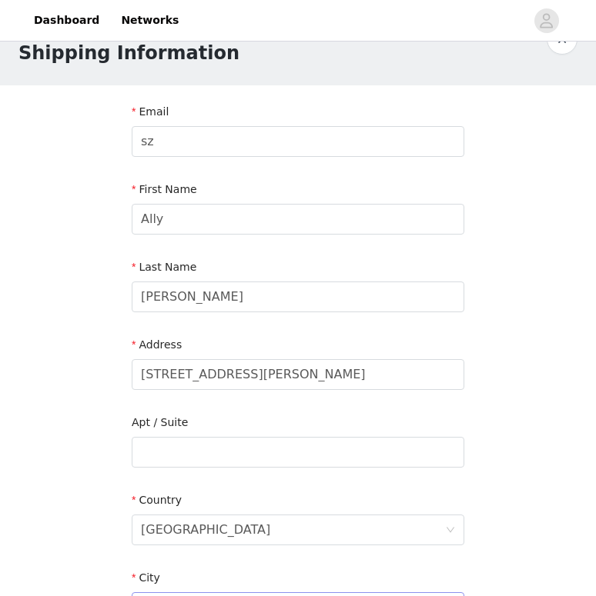
scroll to position [0, 0]
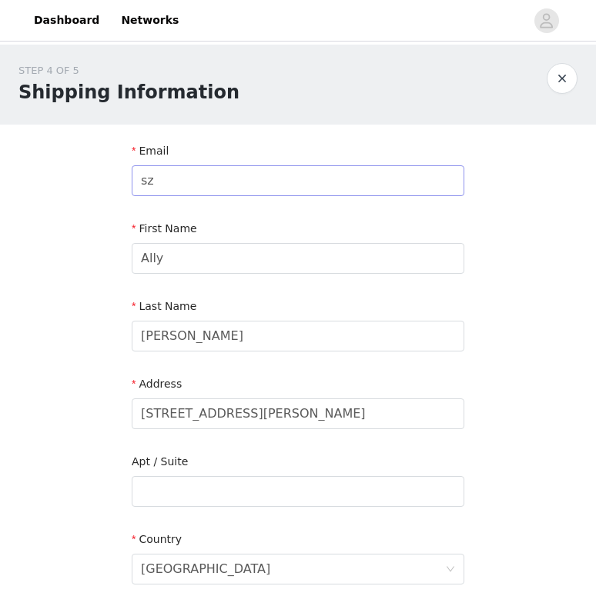
type input "61820"
click at [199, 172] on input "sz" at bounding box center [298, 180] width 332 height 31
type input "[EMAIL_ADDRESS][DOMAIN_NAME]"
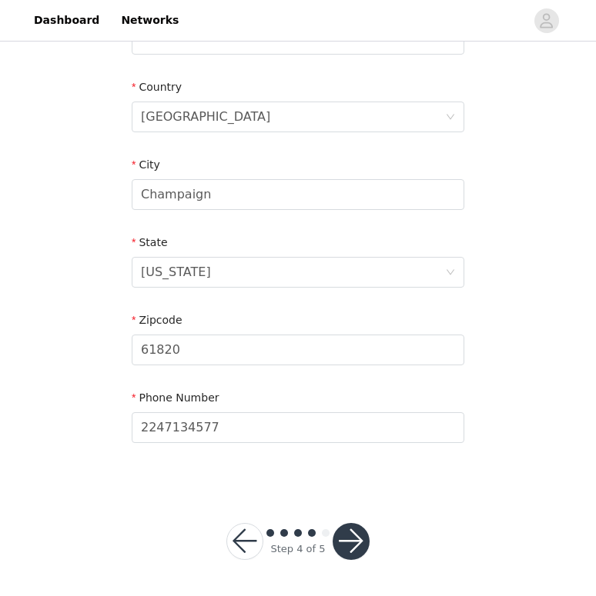
click at [355, 539] on button "button" at bounding box center [350, 541] width 37 height 37
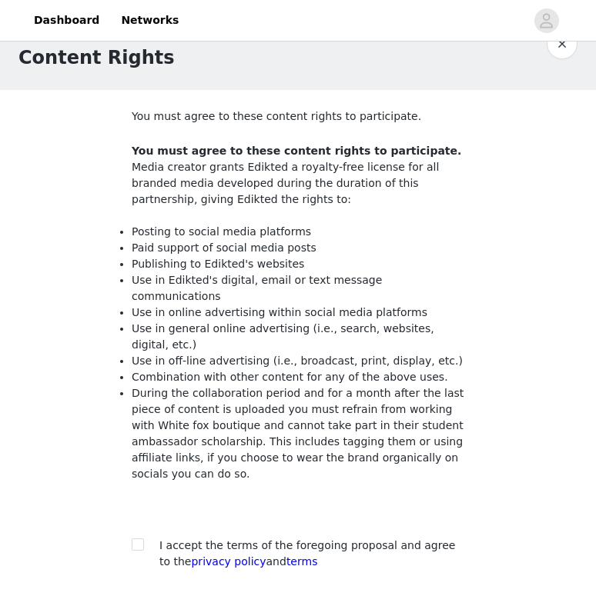
scroll to position [36, 0]
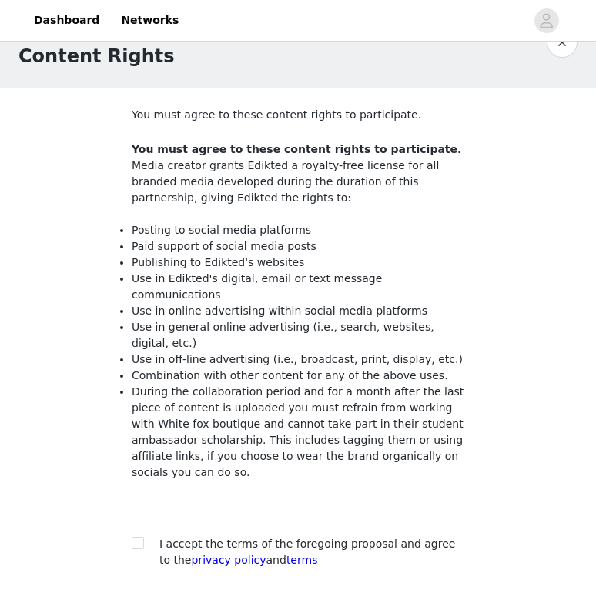
click at [131, 534] on section "You must agree to these content rights to participate. You must agree to these …" at bounding box center [297, 349] width 369 height 523
click at [136, 537] on input "checkbox" at bounding box center [137, 542] width 11 height 11
checkbox input "true"
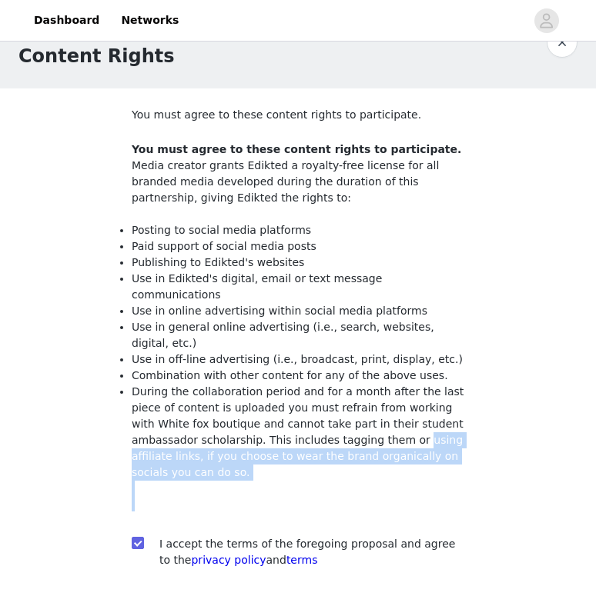
drag, startPoint x: 346, startPoint y: 427, endPoint x: 332, endPoint y: 480, distance: 54.9
click at [334, 481] on span "You must agree to these content rights to participate. Media creator grants Edi…" at bounding box center [298, 327] width 332 height 370
click at [332, 481] on div at bounding box center [298, 496] width 332 height 31
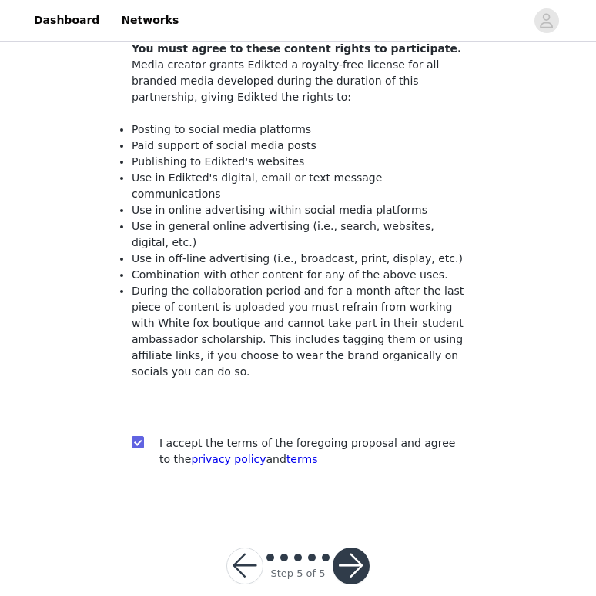
scroll to position [145, 0]
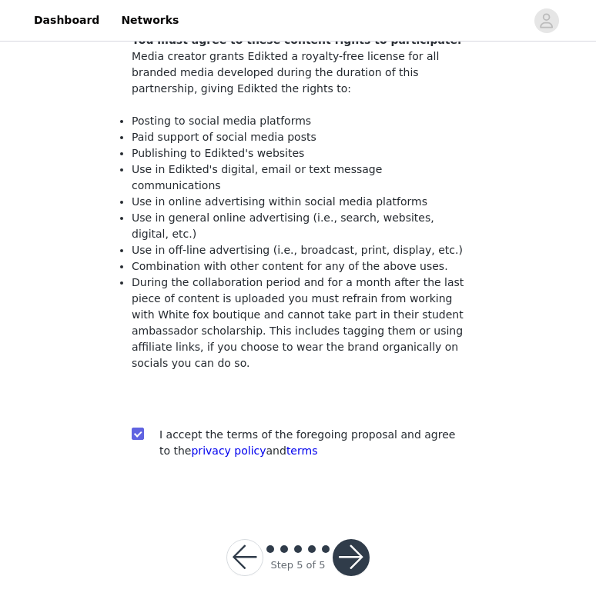
click at [353, 539] on button "button" at bounding box center [350, 557] width 37 height 37
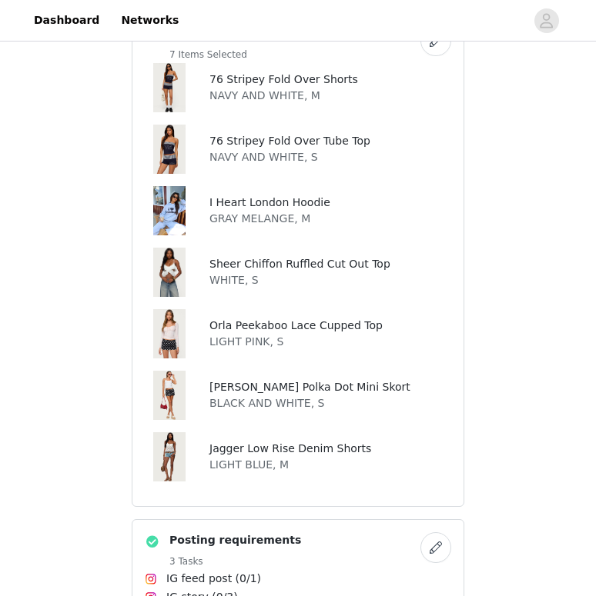
scroll to position [640, 0]
